Goal: Navigation & Orientation: Find specific page/section

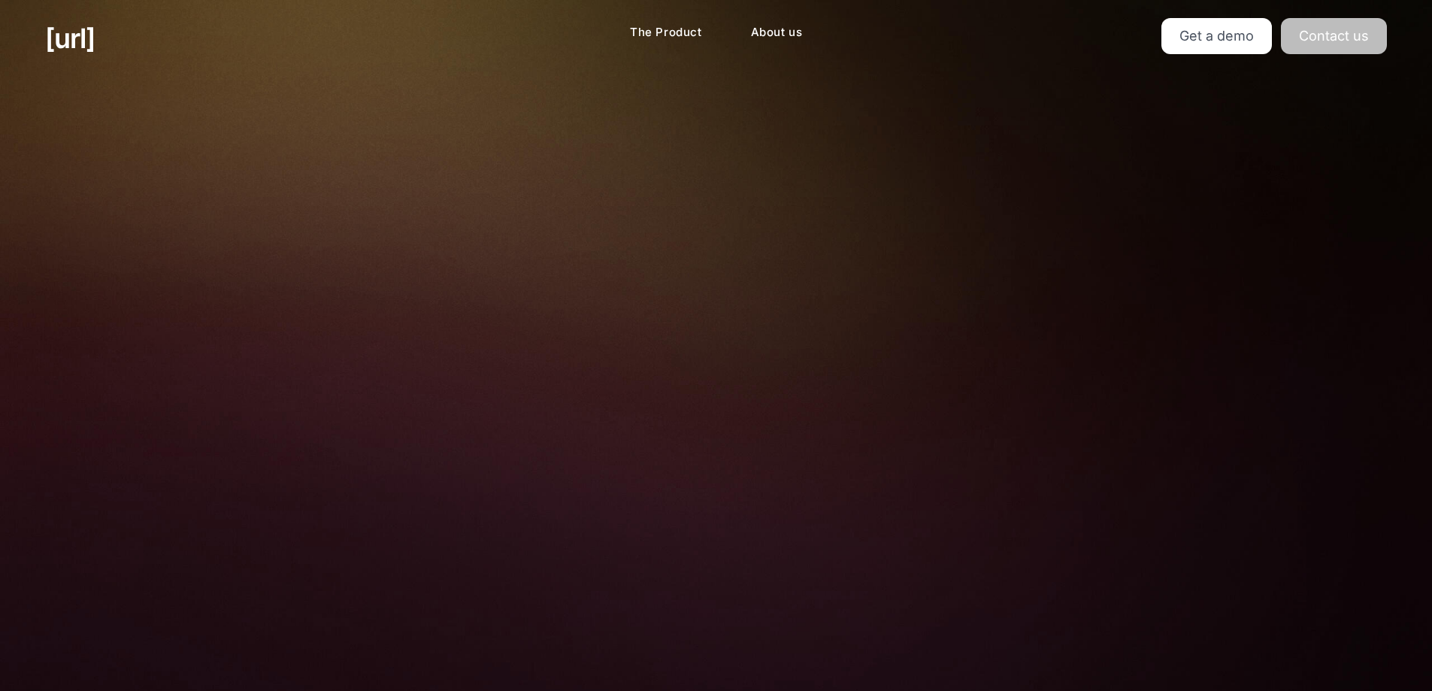
click at [1355, 44] on link "Contact us" at bounding box center [1334, 36] width 106 height 36
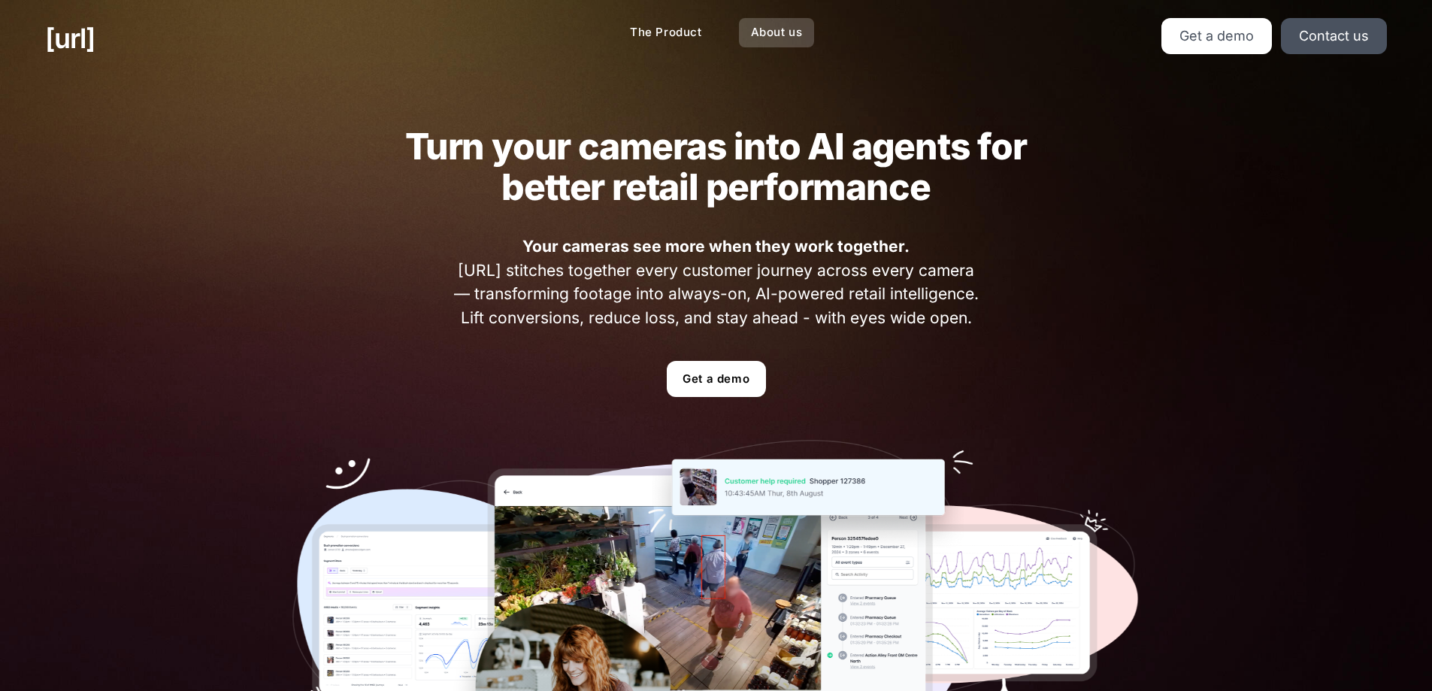
click at [779, 38] on link "About us" at bounding box center [777, 32] width 76 height 29
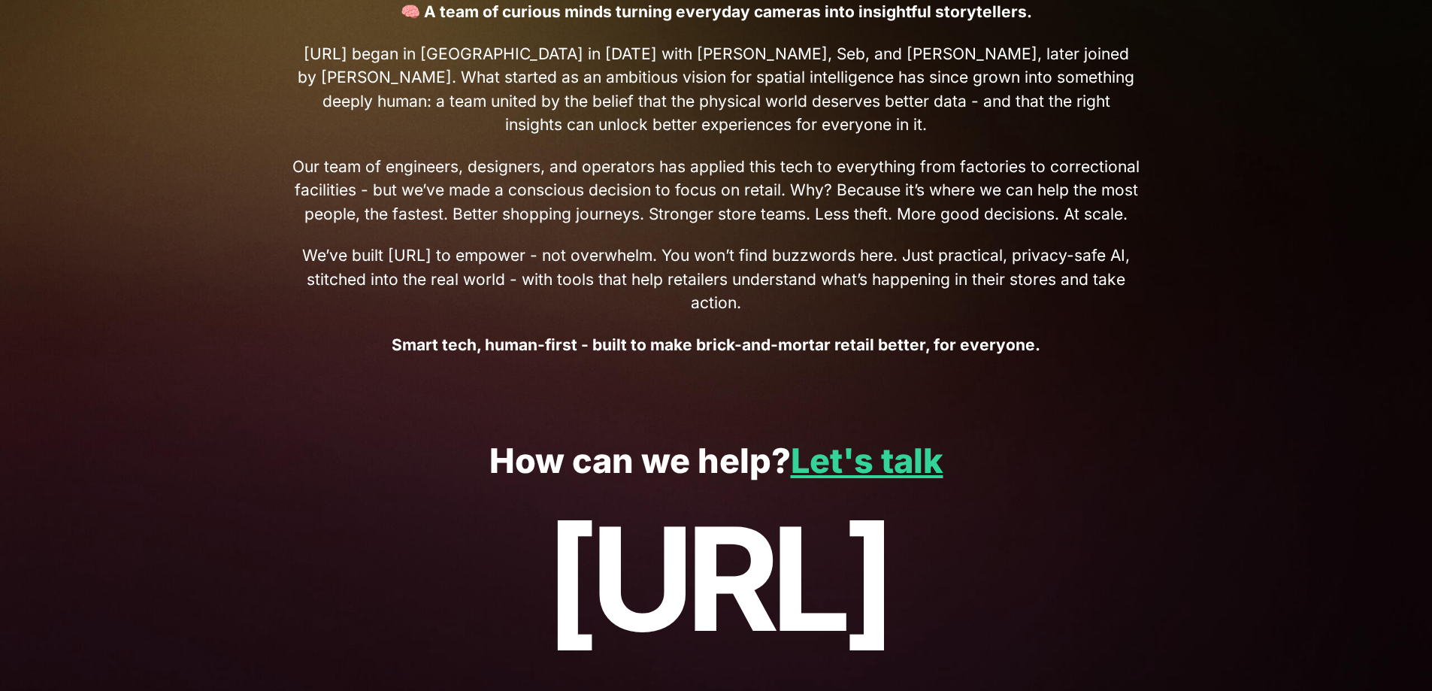
scroll to position [691, 0]
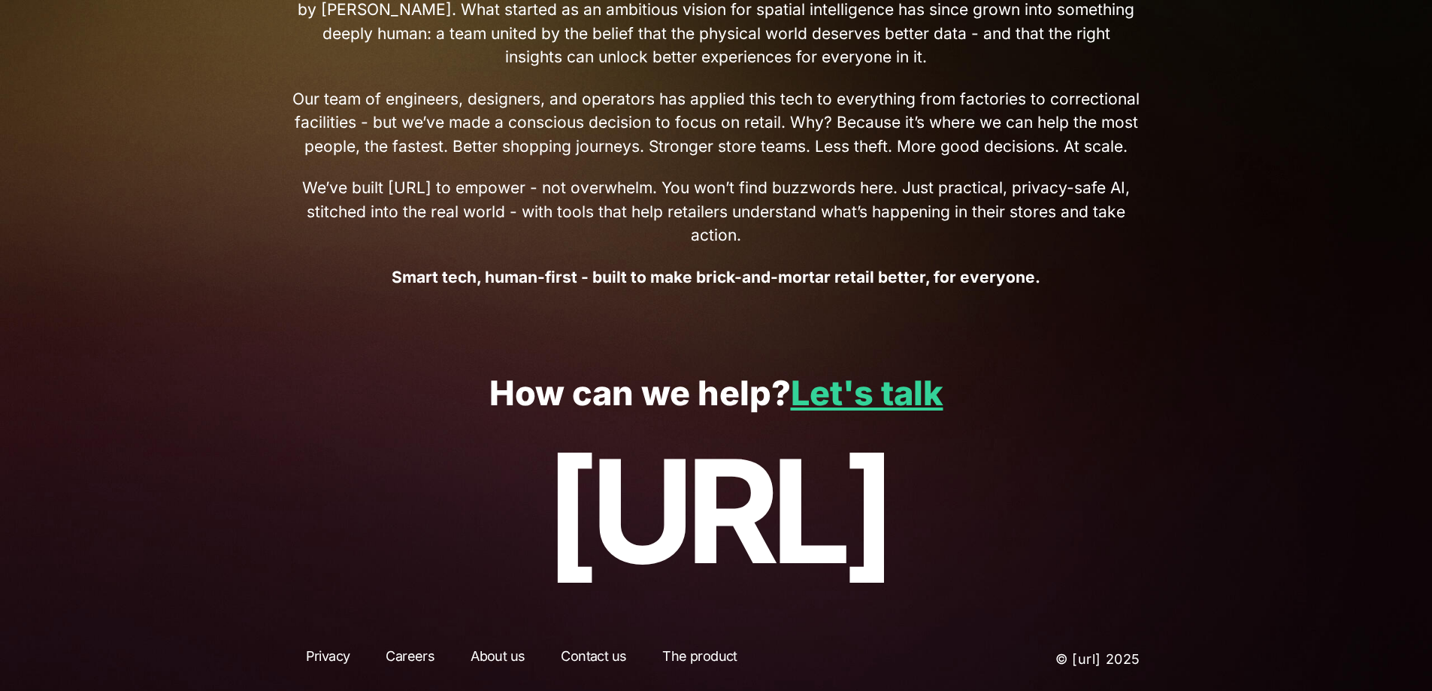
click at [385, 660] on link "Careers" at bounding box center [410, 659] width 76 height 27
click at [417, 652] on link "Careers" at bounding box center [410, 659] width 76 height 27
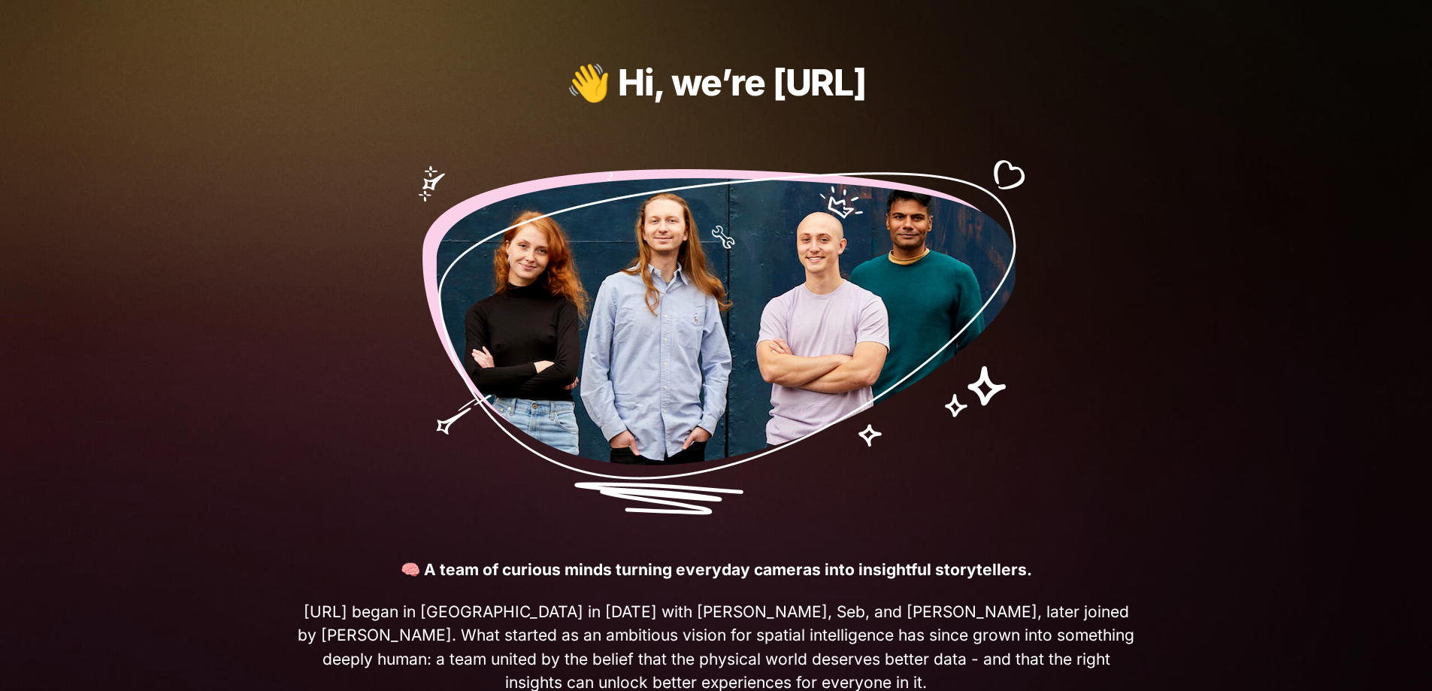
scroll to position [0, 0]
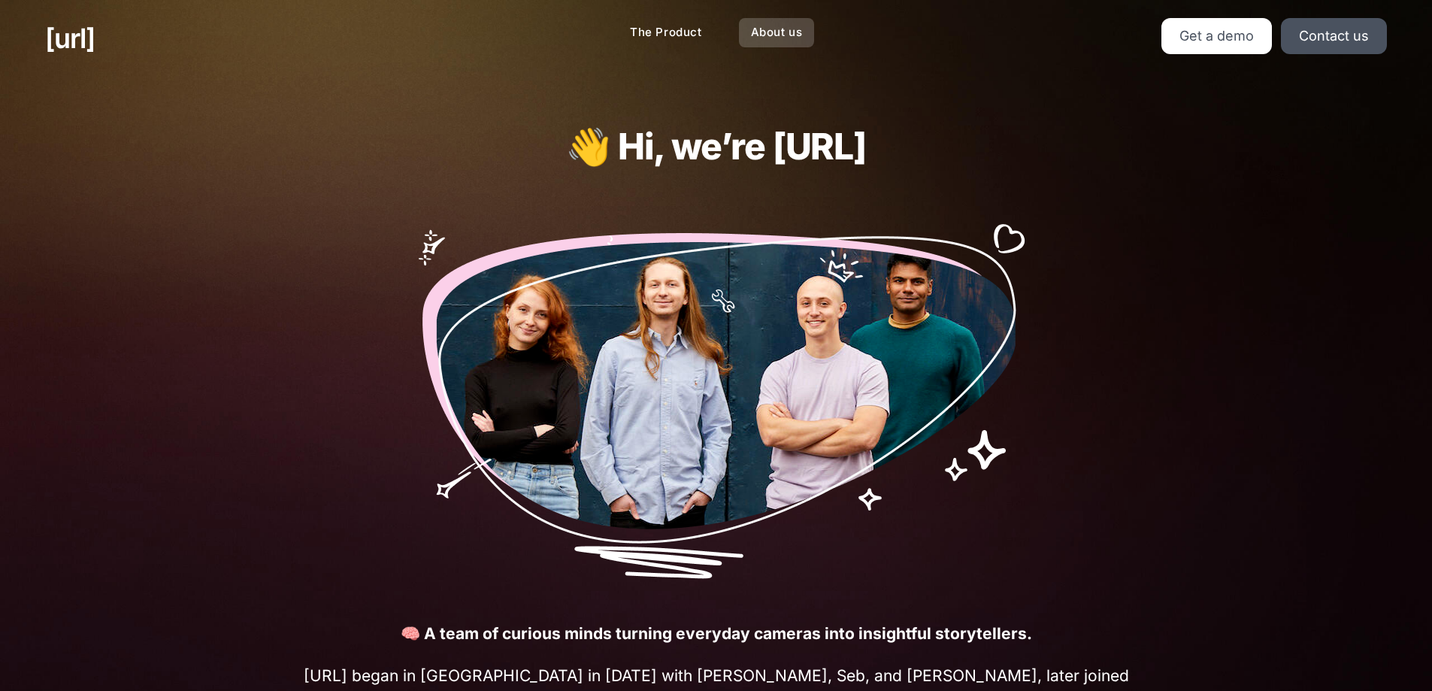
click at [793, 26] on link "About us" at bounding box center [777, 32] width 76 height 29
click at [1326, 21] on link "Contact us" at bounding box center [1334, 36] width 106 height 36
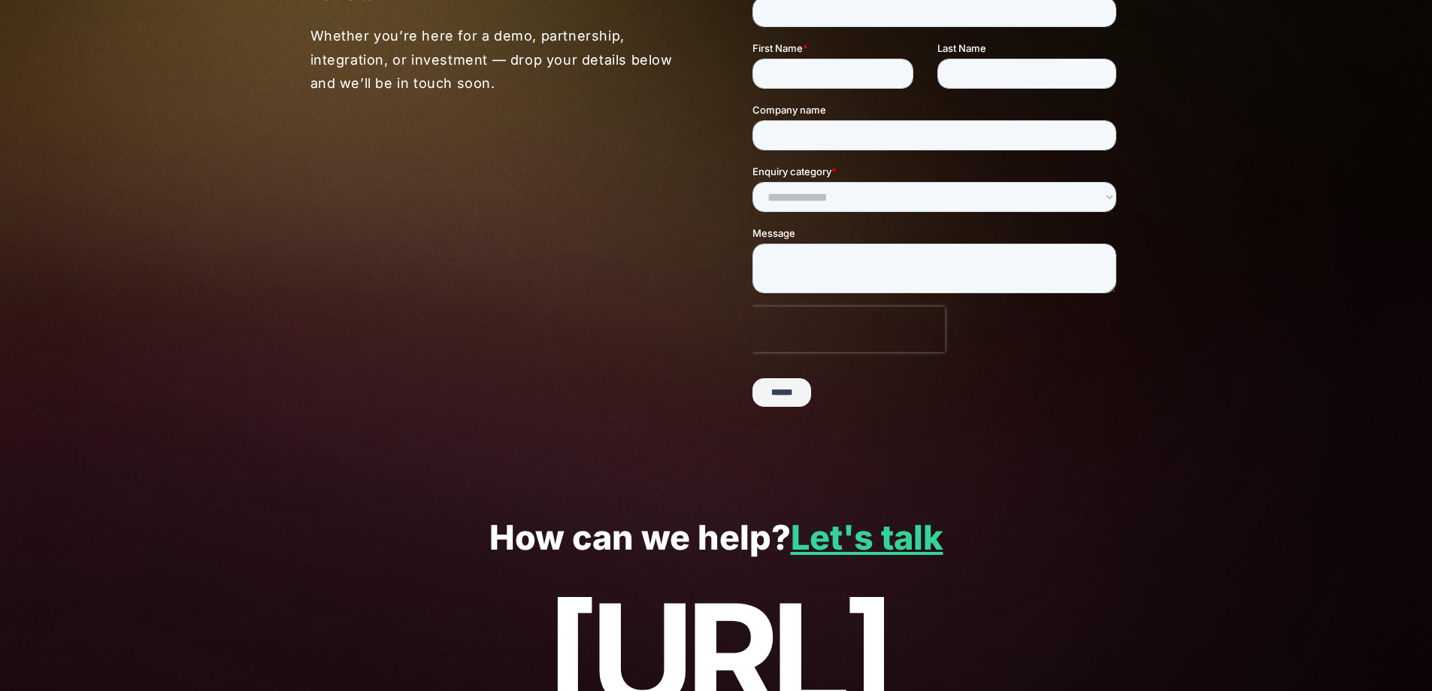
scroll to position [307, 0]
